Goal: Information Seeking & Learning: Learn about a topic

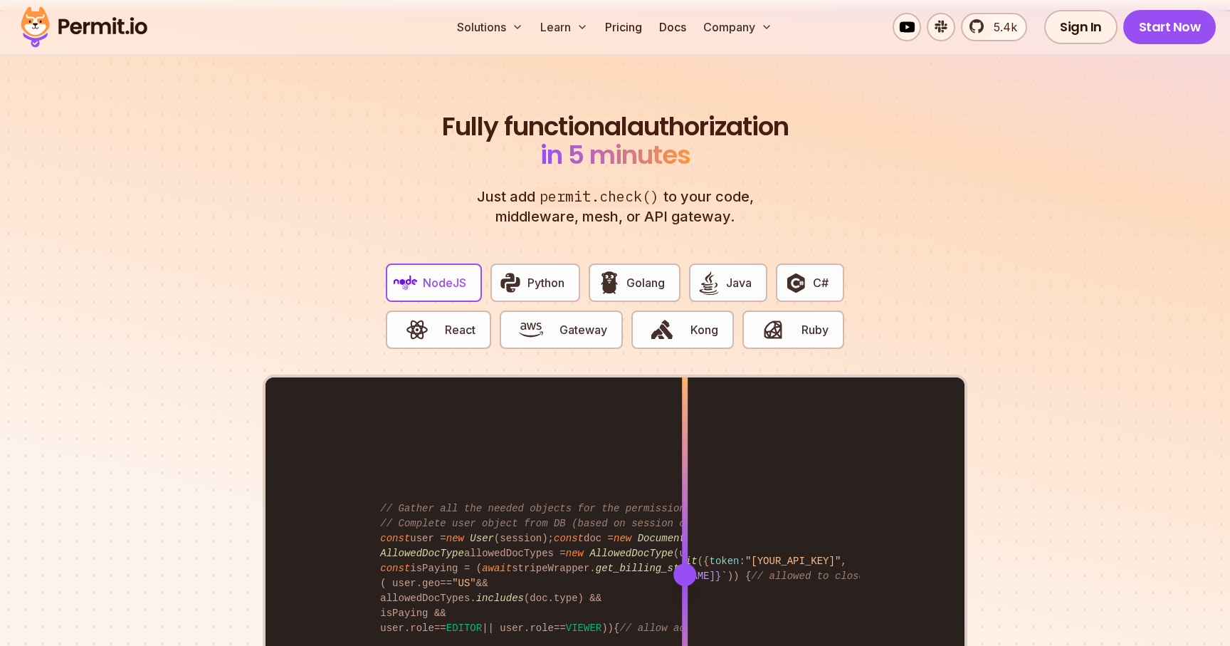
scroll to position [2763, 0]
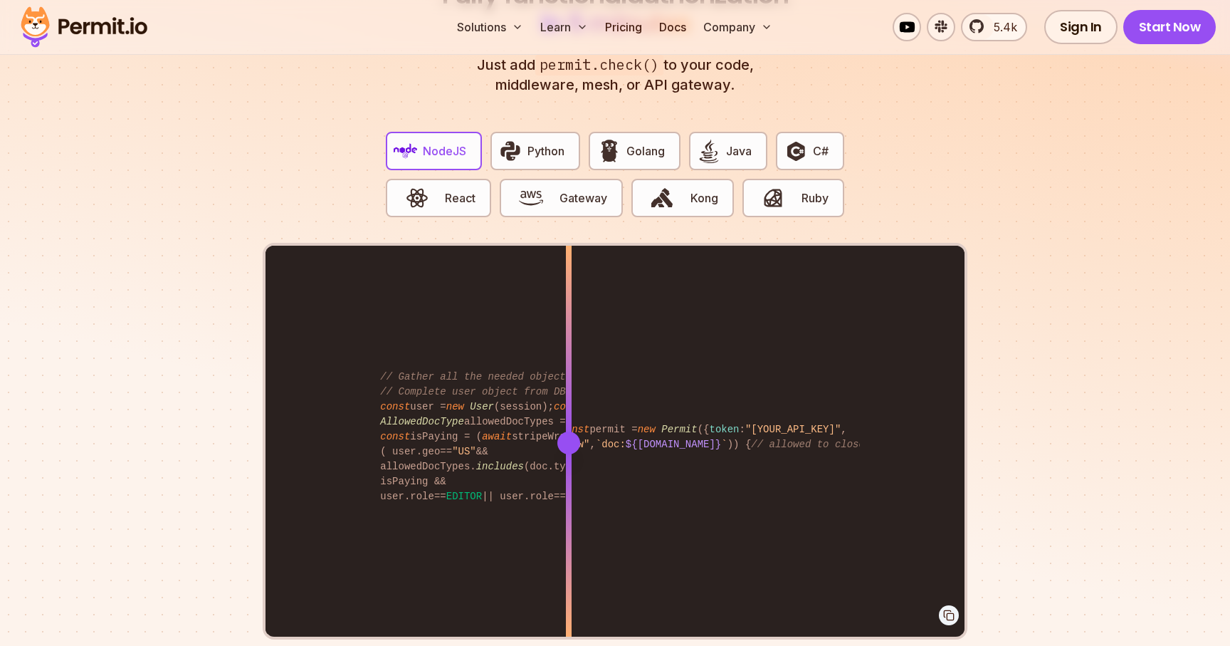
drag, startPoint x: 686, startPoint y: 436, endPoint x: 569, endPoint y: 421, distance: 117.7
click at [569, 431] on div at bounding box center [568, 442] width 23 height 23
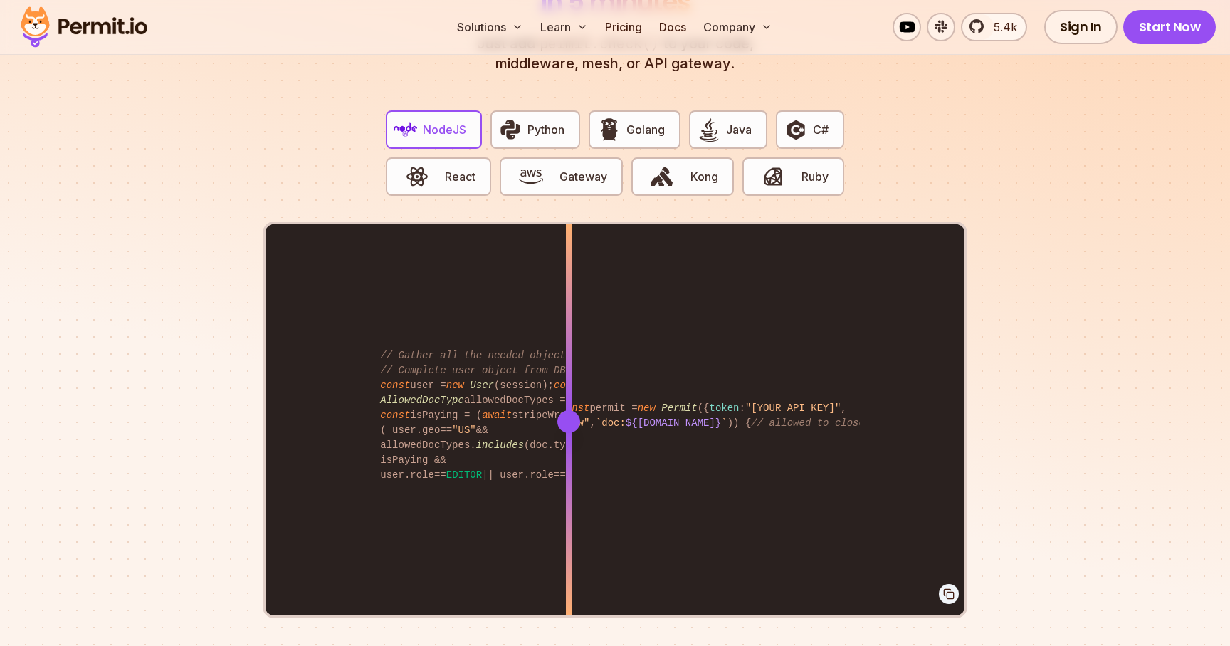
scroll to position [2789, 0]
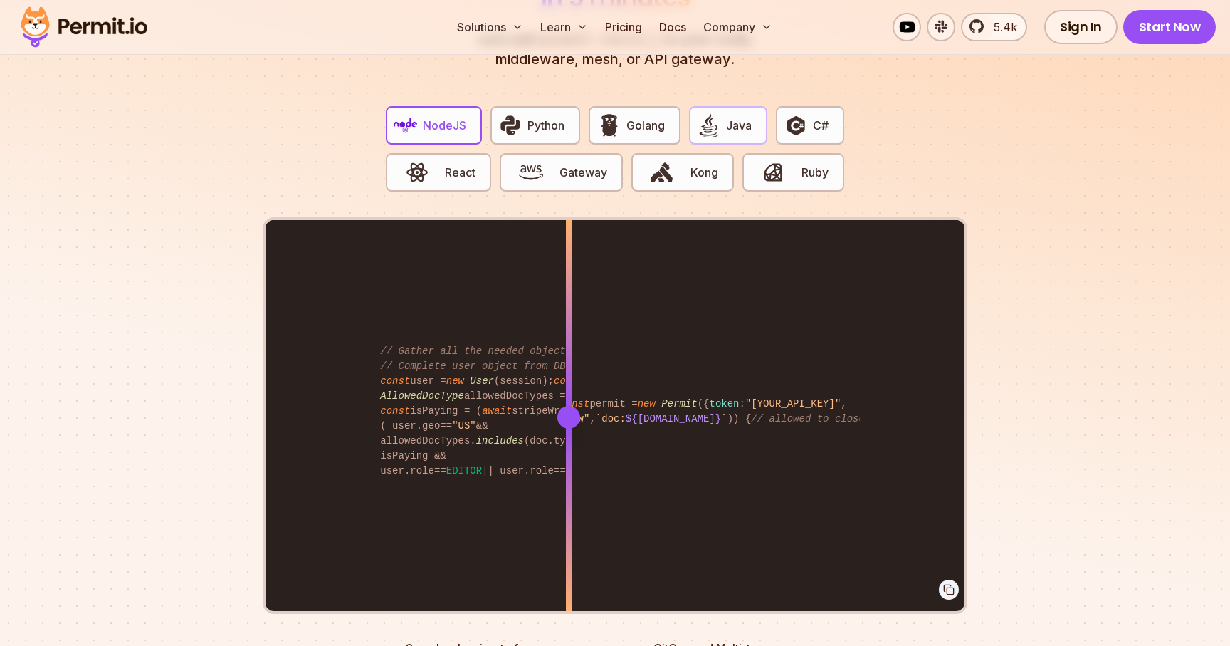
click at [726, 117] on span "Java" at bounding box center [739, 125] width 26 height 17
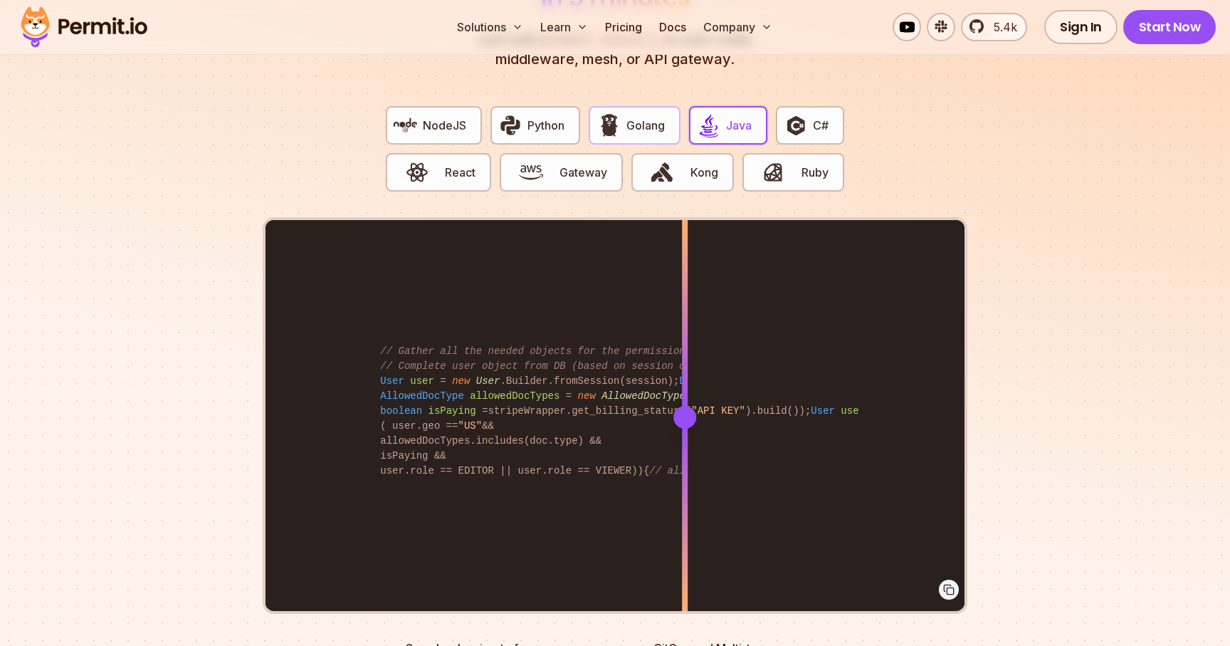
click at [637, 117] on span "Golang" at bounding box center [646, 125] width 38 height 17
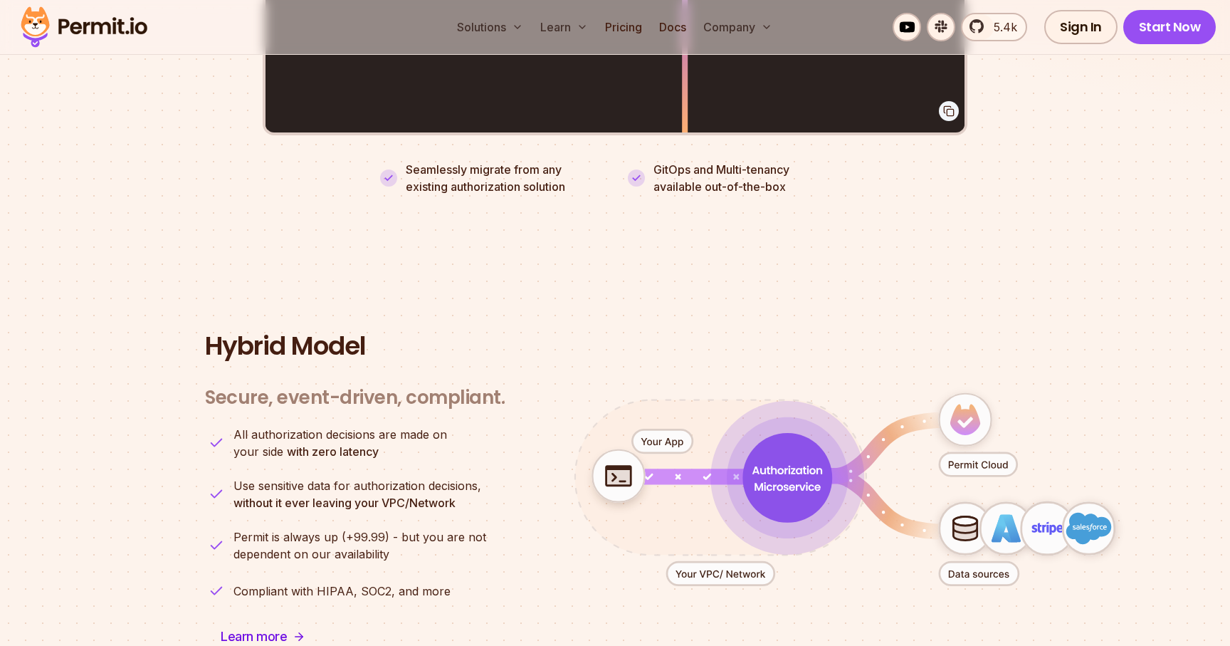
scroll to position [3267, 0]
